Goal: Task Accomplishment & Management: Use online tool/utility

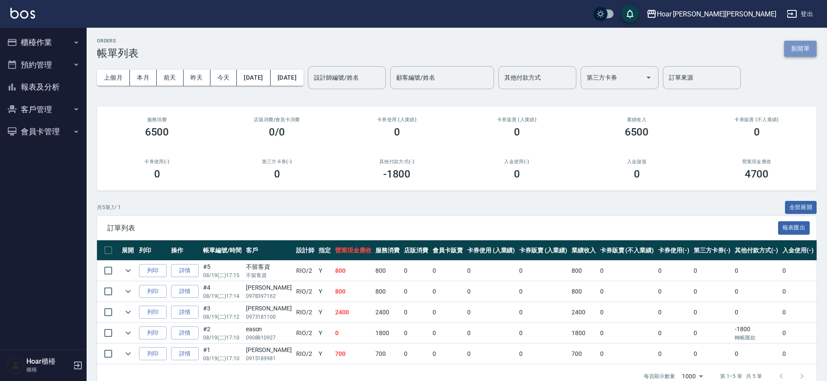
click at [812, 51] on button "新開單" at bounding box center [800, 49] width 32 height 16
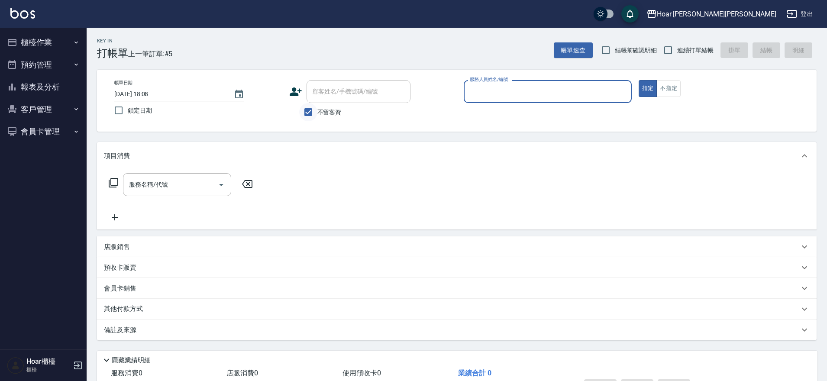
click at [310, 113] on input "不留客資" at bounding box center [308, 112] width 18 height 18
checkbox input "false"
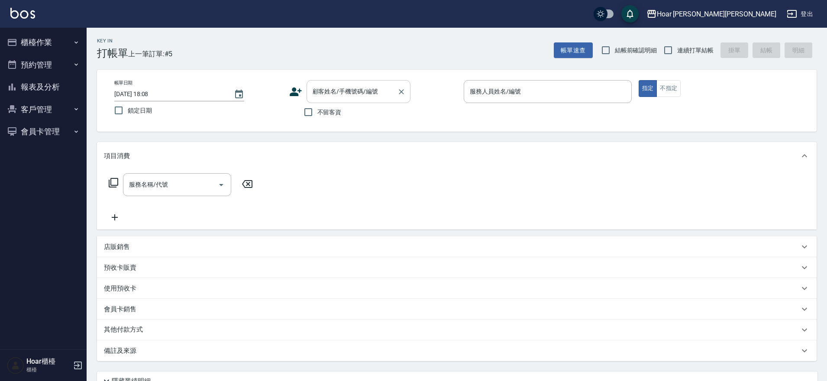
click at [334, 88] on input "顧客姓名/手機號碼/編號" at bounding box center [352, 91] width 83 height 15
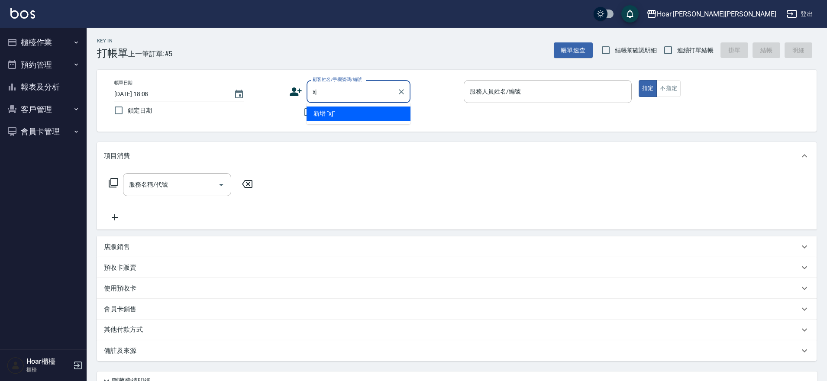
type input "x"
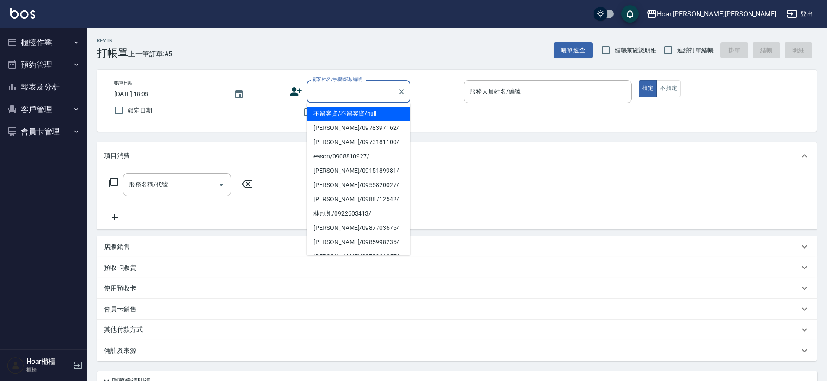
click at [36, 45] on button "櫃檯作業" at bounding box center [43, 42] width 80 height 23
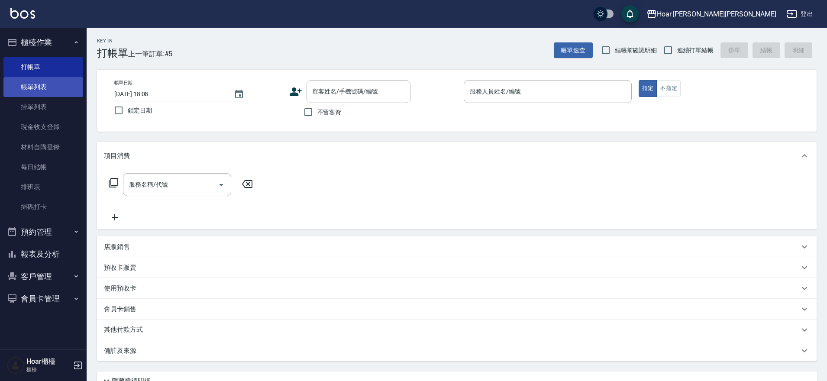
click at [44, 87] on link "帳單列表" at bounding box center [43, 87] width 80 height 20
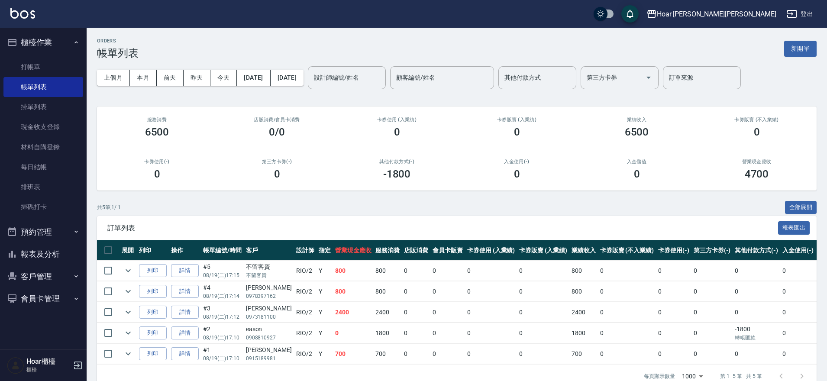
scroll to position [4, 0]
